Goal: Check status

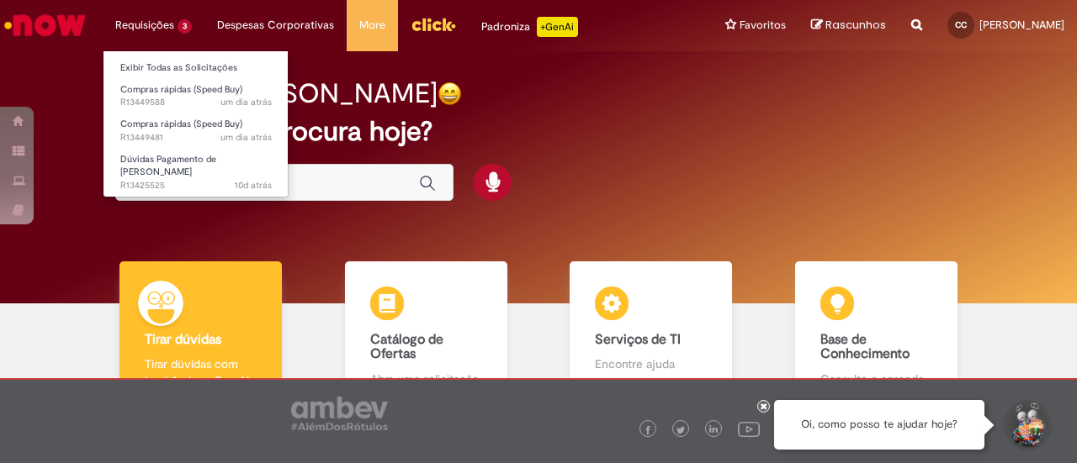
click at [183, 23] on li "Requisições 3 Exibir Todas as Solicitações Compras rápidas (Speed Buy) um dia a…" at bounding box center [154, 25] width 102 height 50
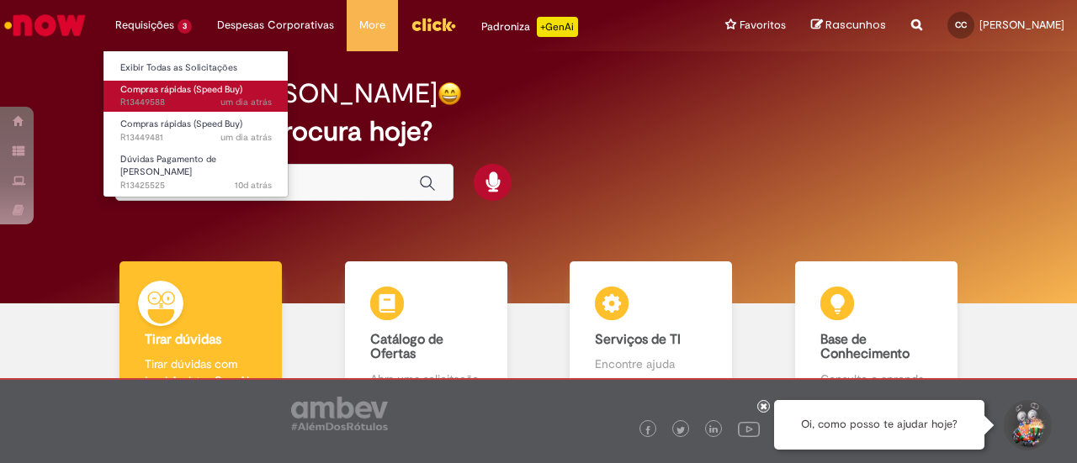
click at [198, 104] on span "um dia atrás um dia atrás R13449588" at bounding box center [195, 102] width 151 height 13
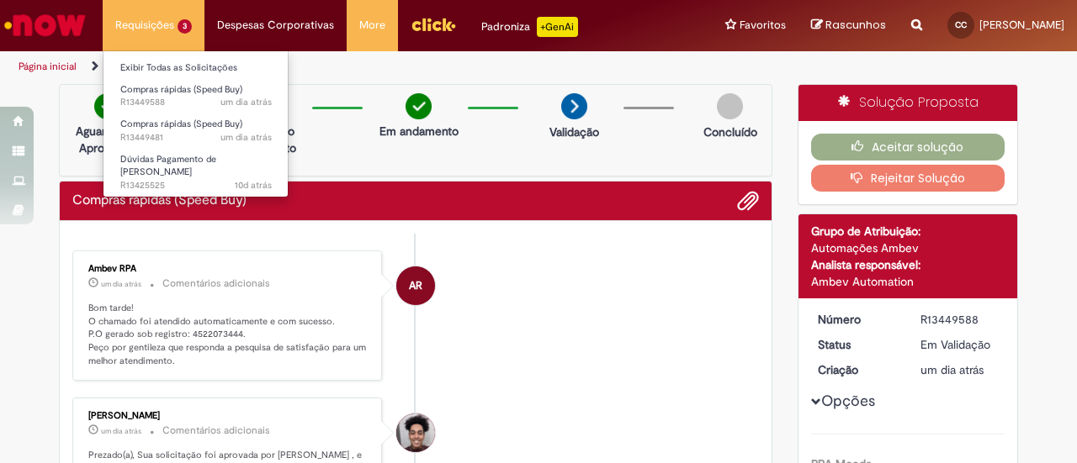
click at [175, 29] on li "Requisições 3 Exibir Todas as Solicitações Compras rápidas (Speed Buy) um dia a…" at bounding box center [154, 25] width 102 height 50
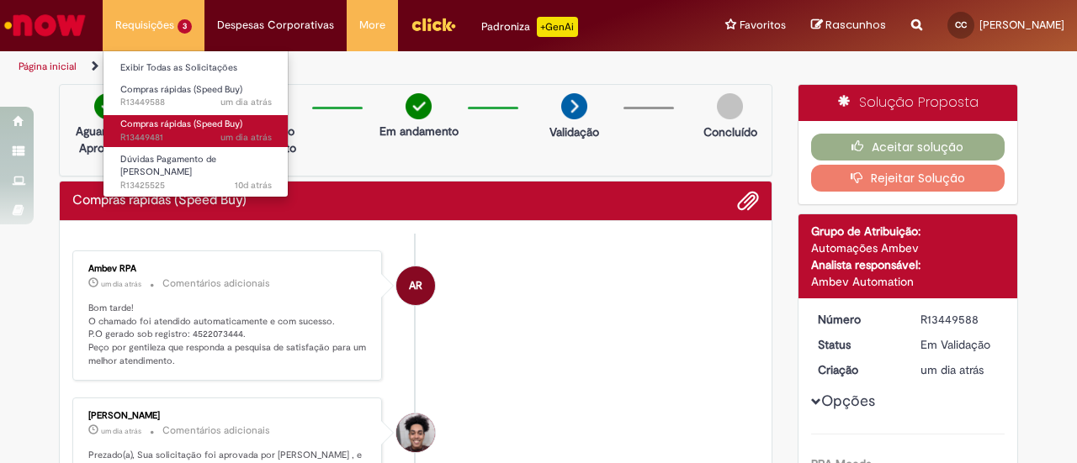
click at [171, 119] on span "Compras rápidas (Speed Buy)" at bounding box center [181, 124] width 122 height 13
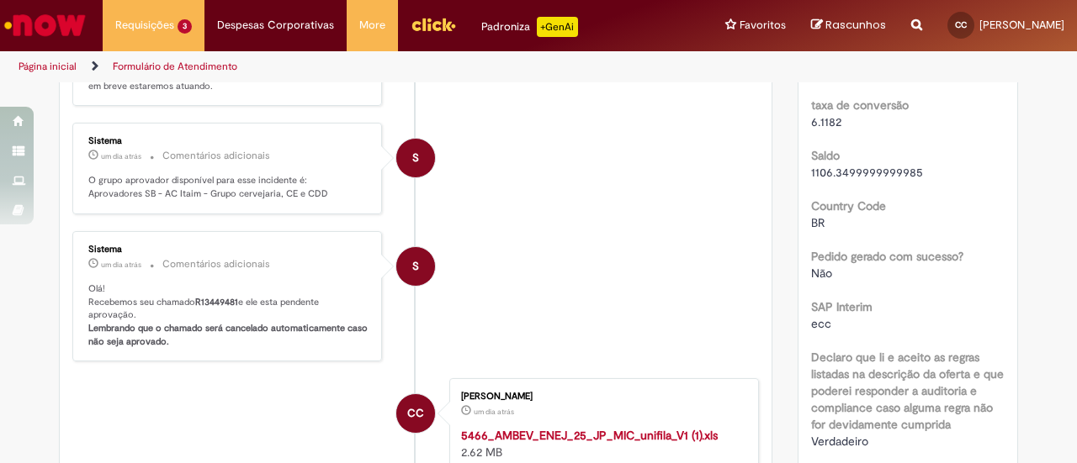
scroll to position [411, 0]
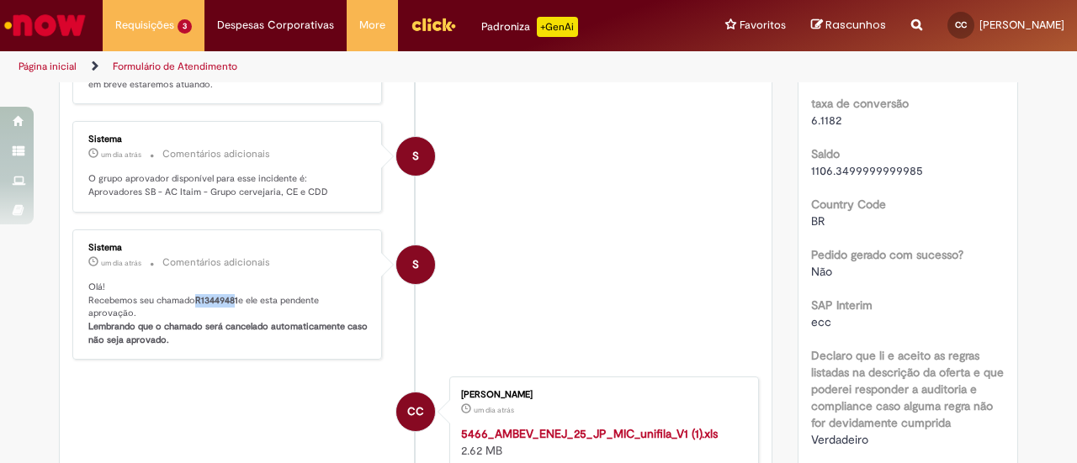
drag, startPoint x: 230, startPoint y: 289, endPoint x: 187, endPoint y: 289, distance: 43.7
click at [187, 289] on p "Olá! Recebemos seu chamado R13449481 e ele esta pendente aprovação. Lembrando q…" at bounding box center [228, 314] width 280 height 66
copy p "R1344948"
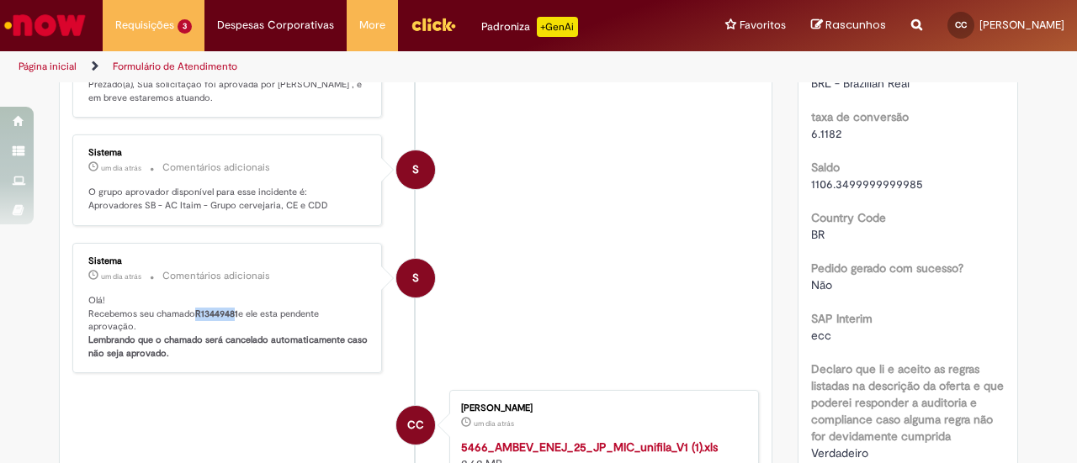
scroll to position [397, 0]
click at [234, 309] on p "Olá! Recebemos seu chamado R13449481 e ele esta pendente aprovação. Lembrando q…" at bounding box center [228, 328] width 280 height 66
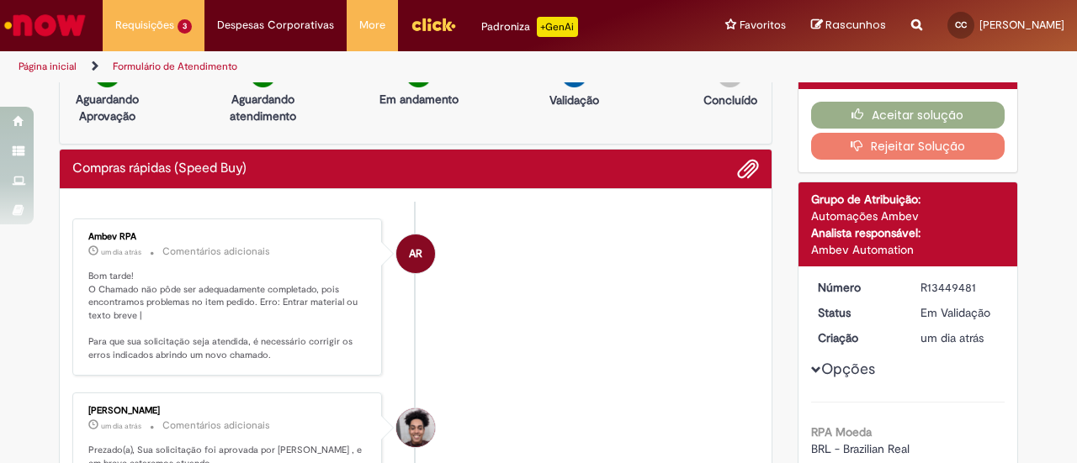
scroll to position [0, 0]
